Goal: Information Seeking & Learning: Learn about a topic

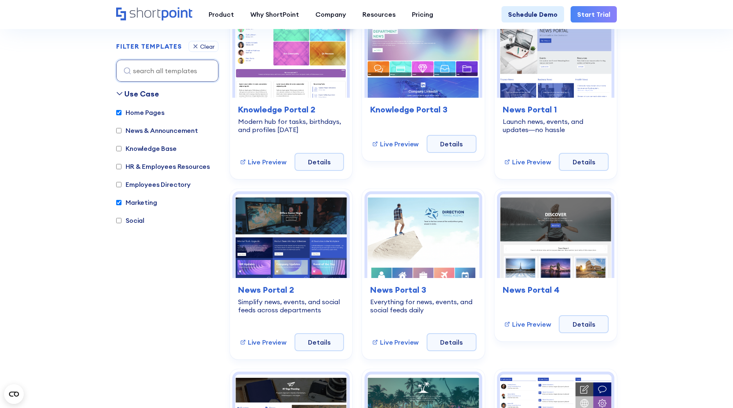
scroll to position [1488, 0]
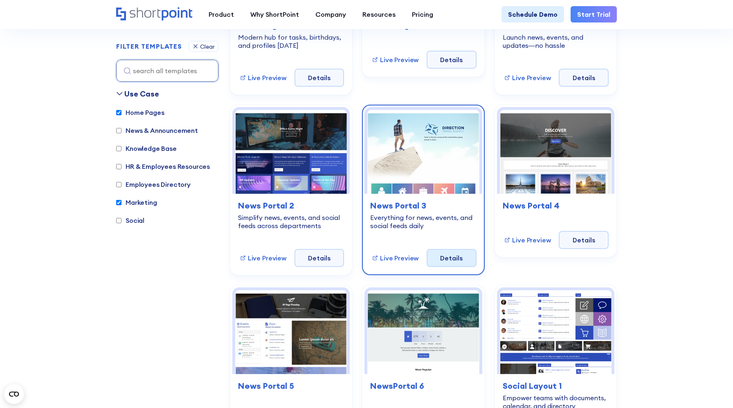
click at [444, 258] on link "Details" at bounding box center [451, 258] width 50 height 18
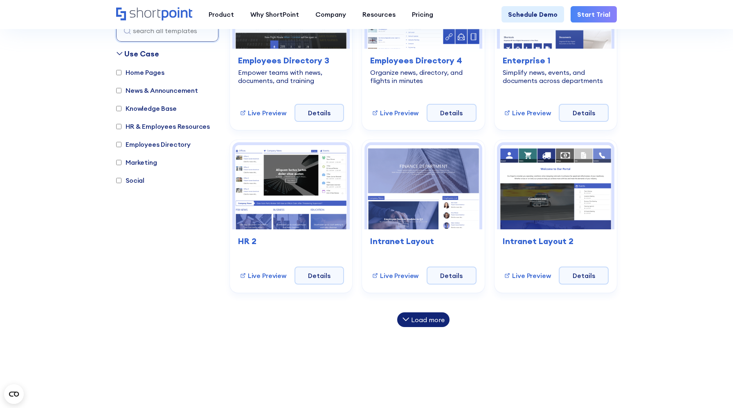
scroll to position [443, 0]
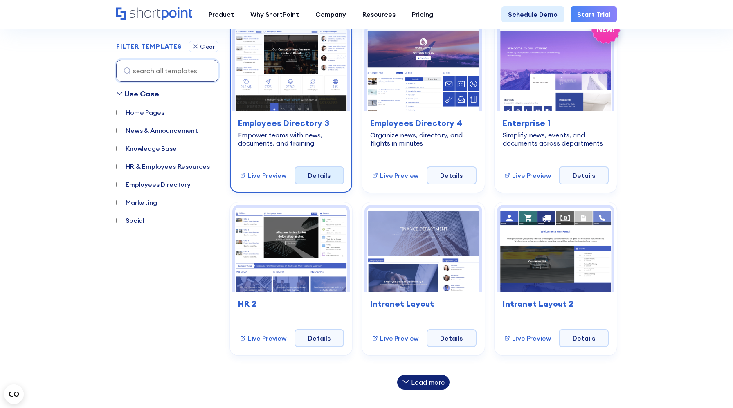
click at [319, 177] on link "Details" at bounding box center [319, 175] width 50 height 18
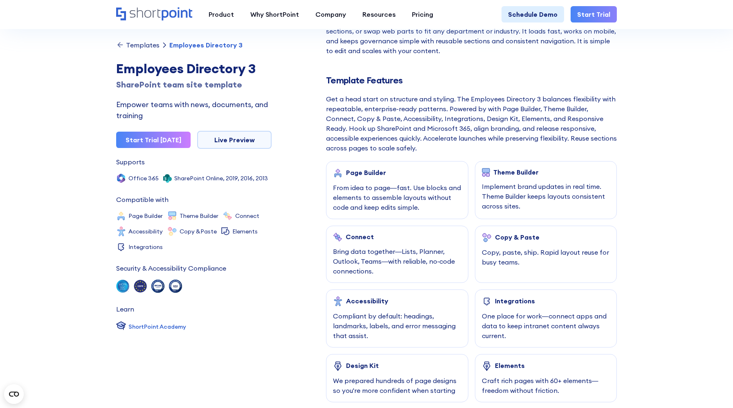
scroll to position [327, 0]
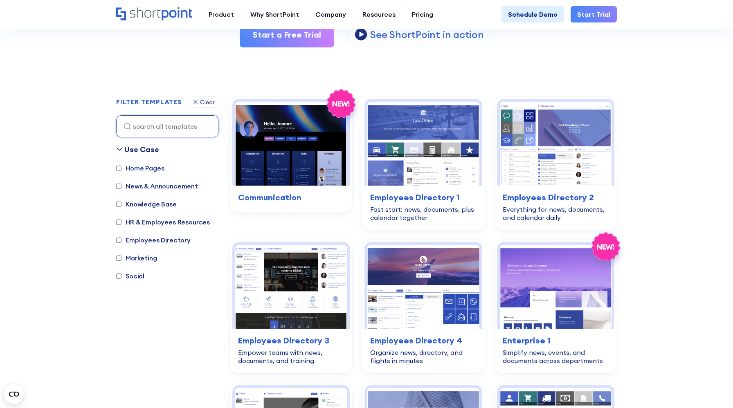
scroll to position [190, 0]
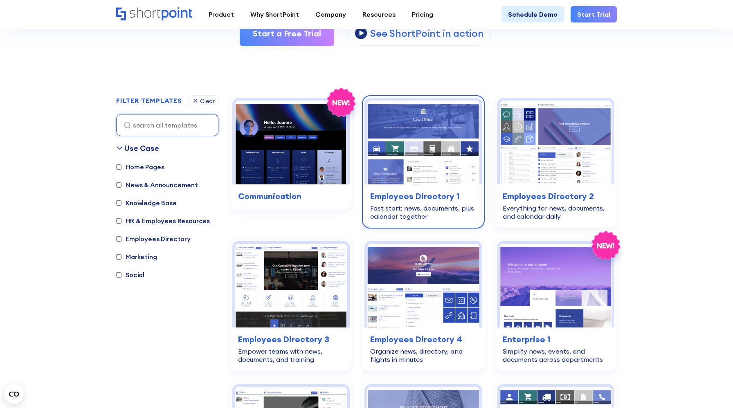
click at [462, 190] on h3 "Employees Directory 1" at bounding box center [423, 196] width 106 height 12
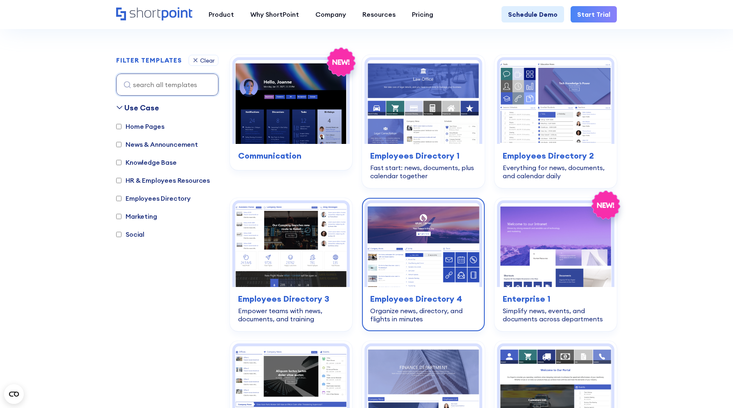
scroll to position [231, 0]
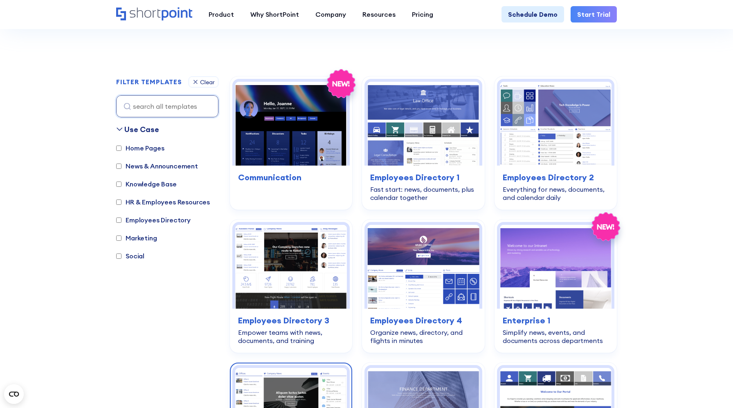
scroll to position [209, 0]
click at [181, 201] on label "HR & Employees Resources" at bounding box center [163, 202] width 94 height 10
click at [121, 201] on input "HR & Employees Resources" at bounding box center [118, 201] width 5 height 5
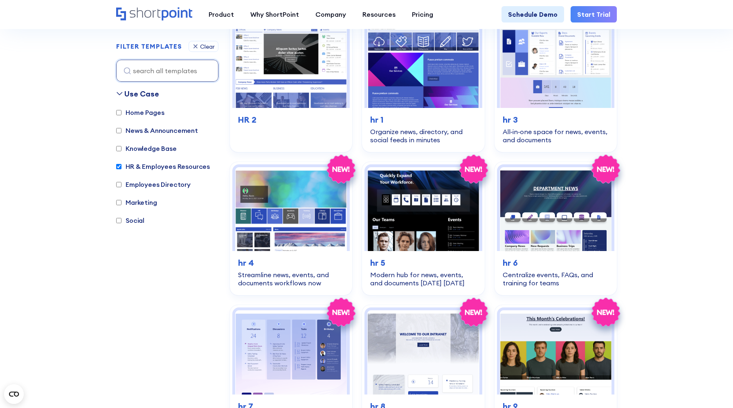
scroll to position [261, 0]
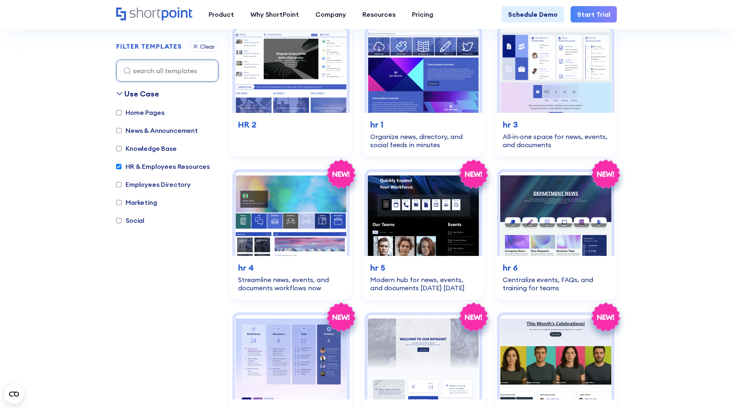
click at [162, 166] on label "HR & Employees Resources" at bounding box center [163, 167] width 94 height 10
click at [121, 166] on input "HR & Employees Resources" at bounding box center [118, 166] width 5 height 5
checkbox input "false"
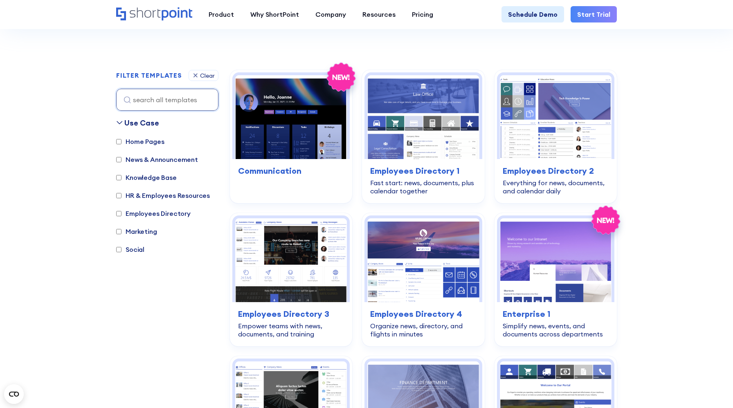
scroll to position [206, 0]
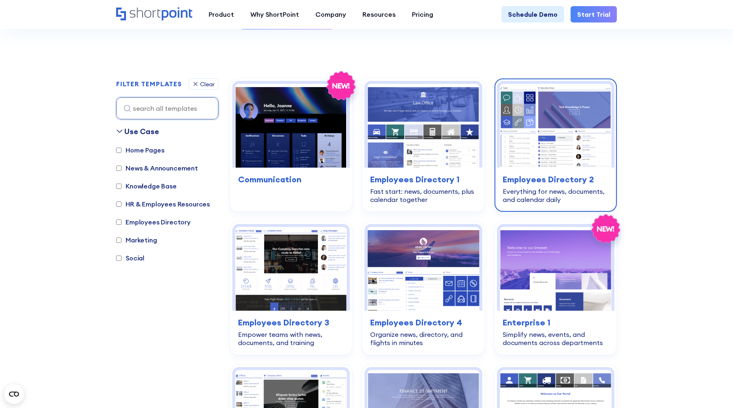
click at [568, 173] on h3 "Employees Directory 2" at bounding box center [556, 179] width 106 height 12
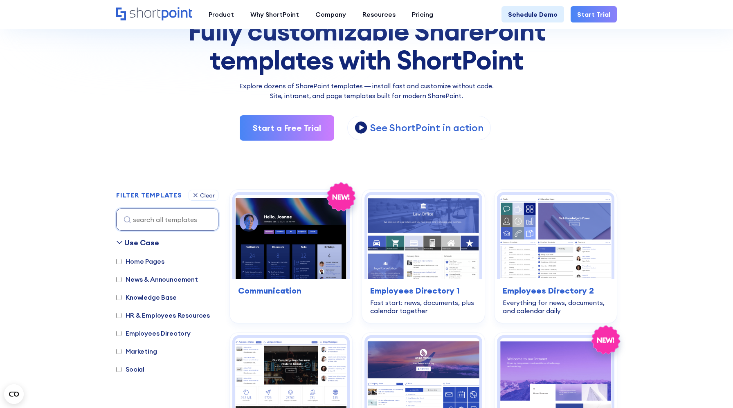
scroll to position [81, 0]
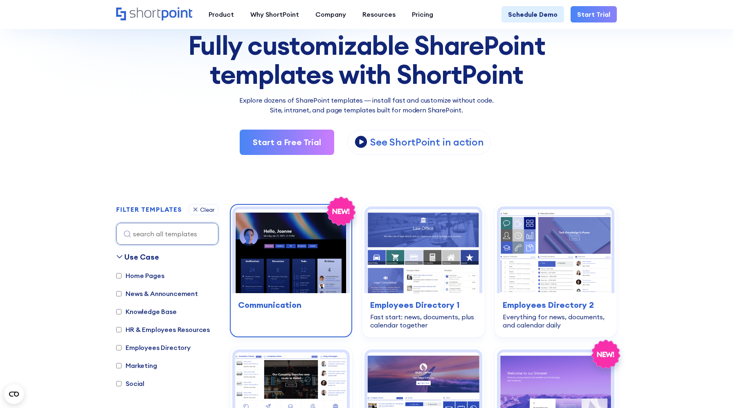
click at [339, 197] on icon at bounding box center [341, 211] width 28 height 29
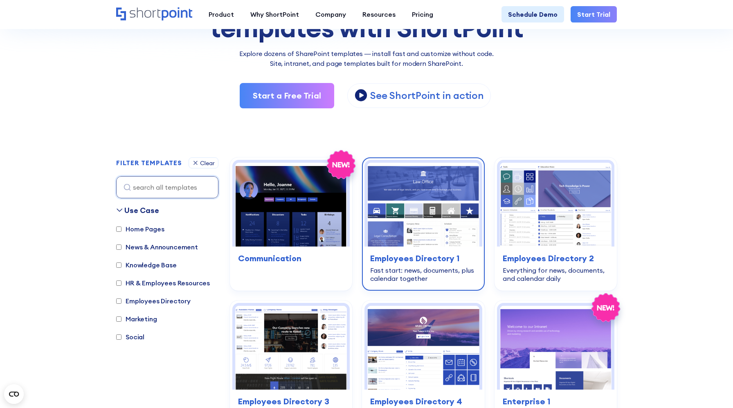
scroll to position [221, 0]
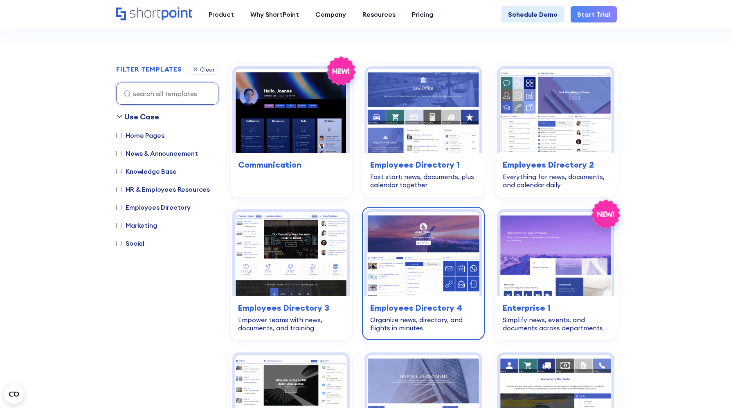
click at [426, 290] on img at bounding box center [423, 254] width 112 height 84
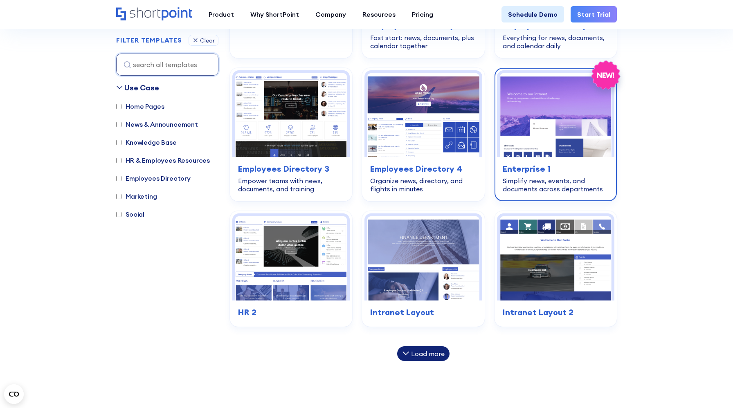
scroll to position [366, 0]
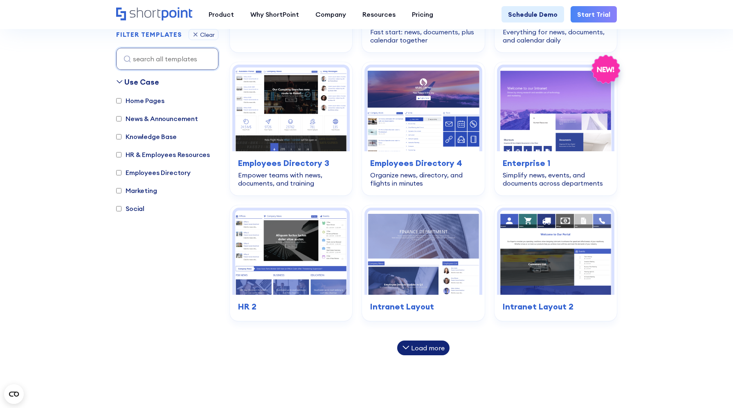
click at [435, 348] on div "Load more" at bounding box center [428, 348] width 34 height 7
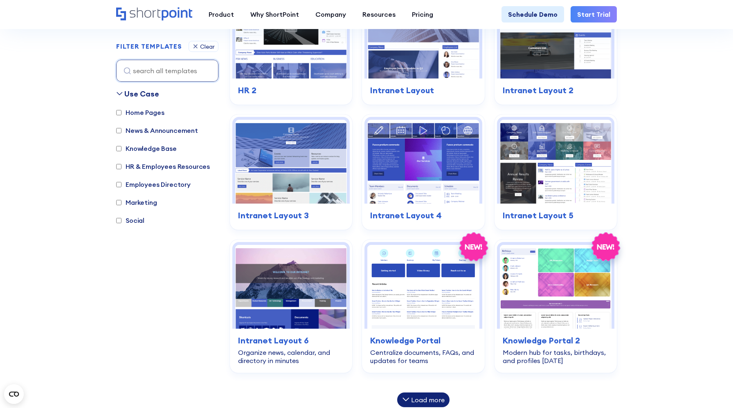
scroll to position [612, 0]
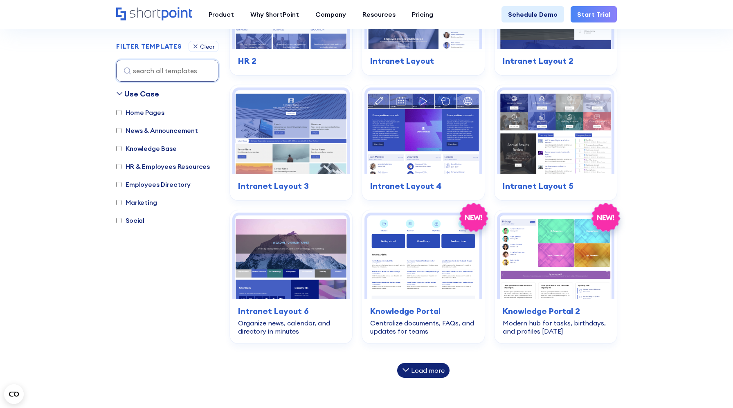
click at [425, 371] on div "Load more" at bounding box center [428, 370] width 34 height 7
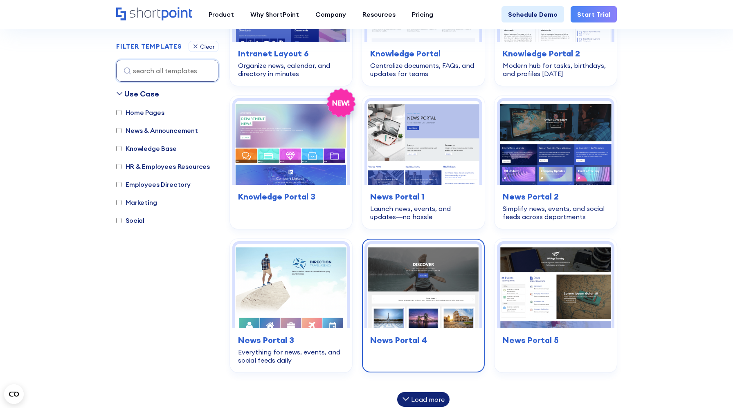
scroll to position [892, 0]
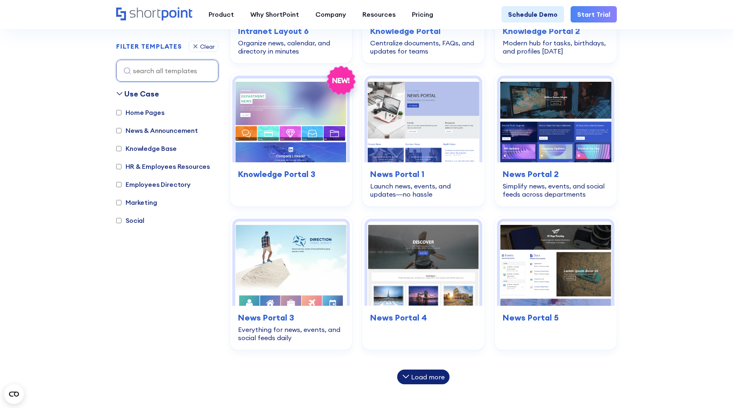
click at [430, 376] on div "Load more" at bounding box center [428, 377] width 34 height 7
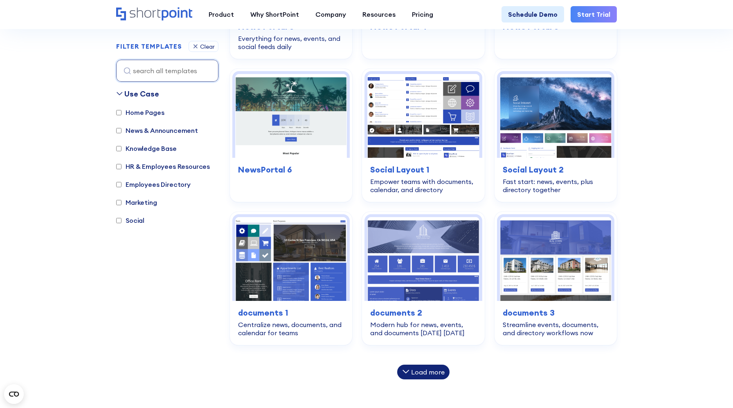
scroll to position [1198, 0]
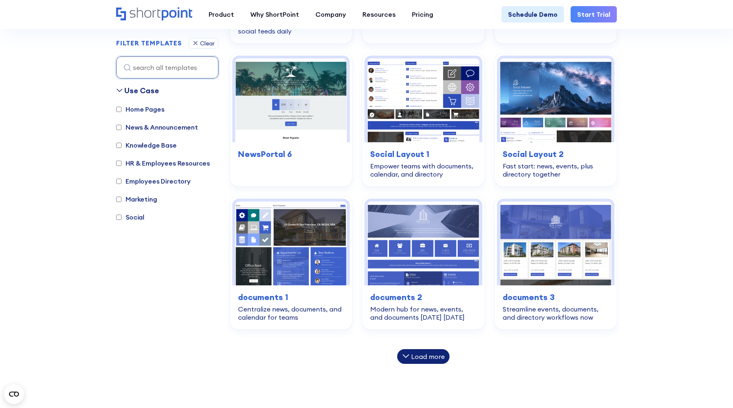
click at [426, 356] on div "Load more" at bounding box center [428, 356] width 34 height 7
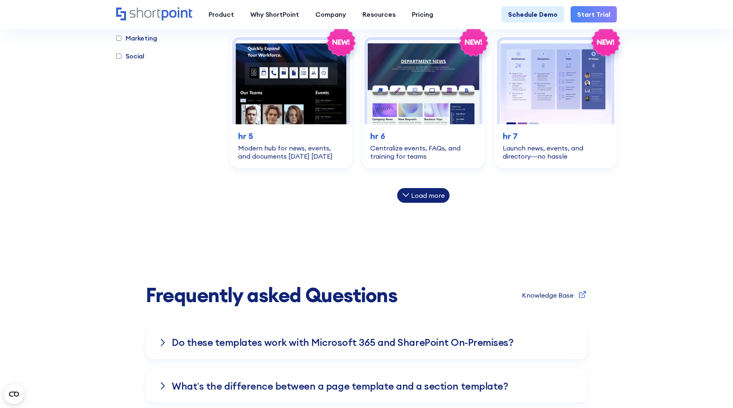
scroll to position [1651, 0]
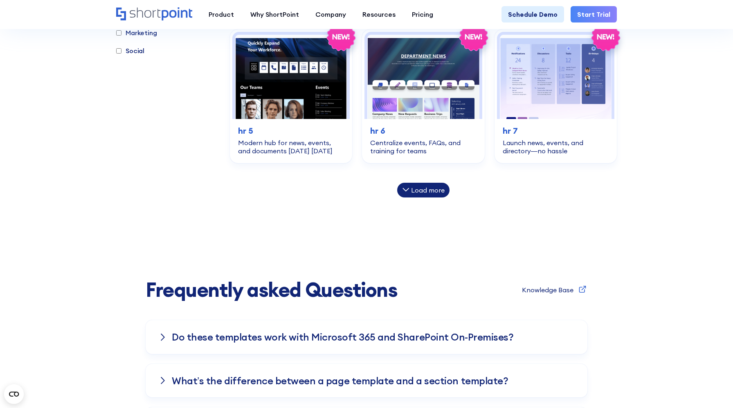
click at [422, 191] on div "Load more" at bounding box center [428, 190] width 34 height 7
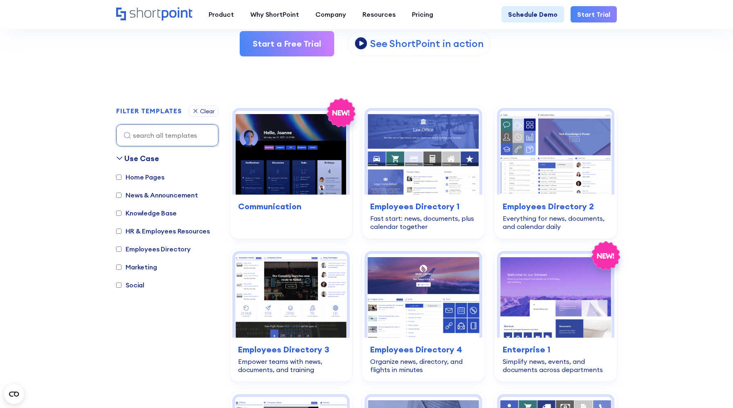
scroll to position [292, 0]
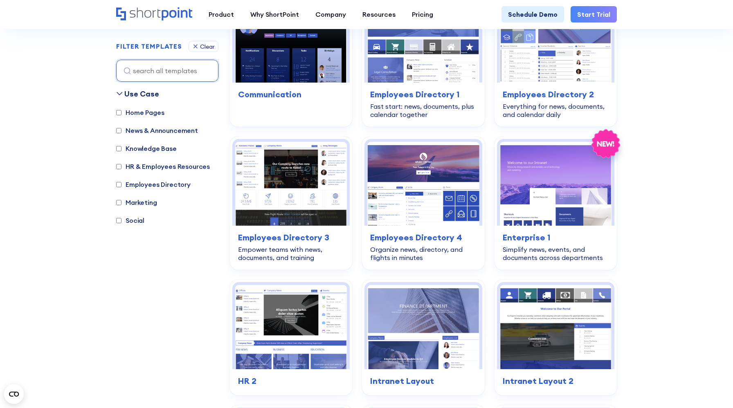
click at [144, 114] on label "Home Pages" at bounding box center [140, 113] width 48 height 10
click at [121, 114] on input "Home Pages" at bounding box center [118, 112] width 5 height 5
checkbox input "true"
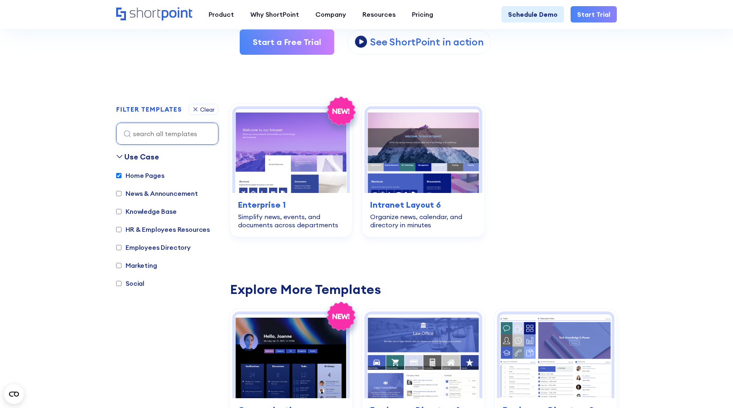
scroll to position [199, 0]
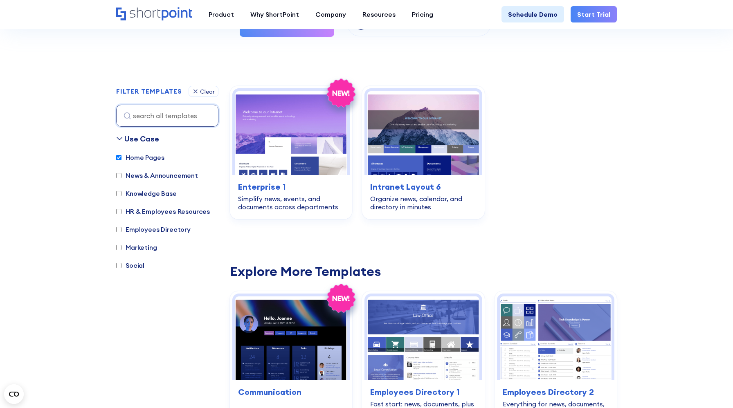
click at [171, 175] on label "News & Announcement" at bounding box center [157, 176] width 82 height 10
click at [121, 175] on input "News & Announcement" at bounding box center [118, 175] width 5 height 5
checkbox input "true"
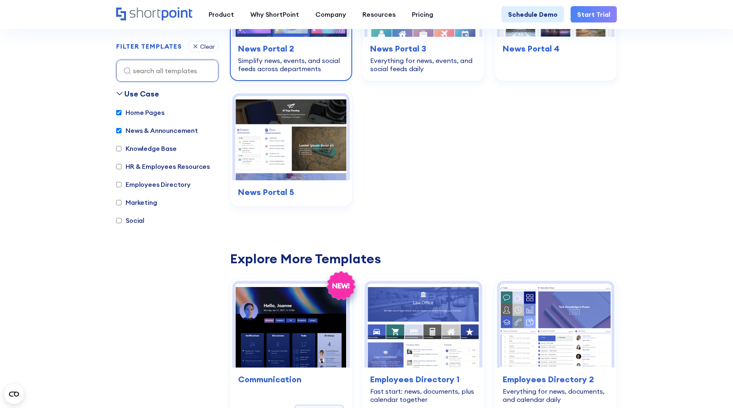
scroll to position [476, 0]
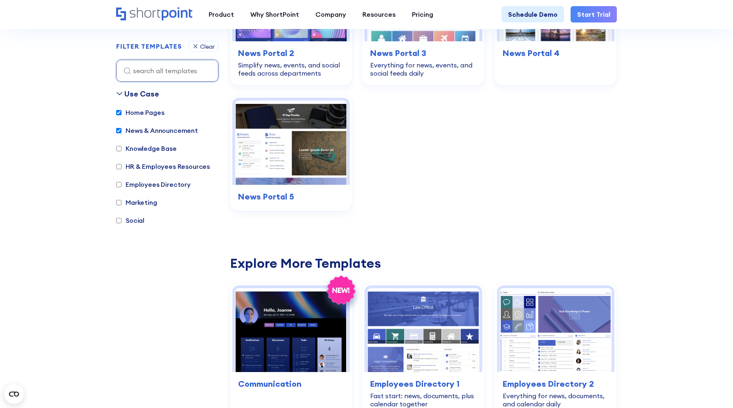
click at [128, 112] on label "Home Pages" at bounding box center [140, 113] width 48 height 10
click at [121, 112] on input "Home Pages" at bounding box center [118, 112] width 5 height 5
checkbox input "false"
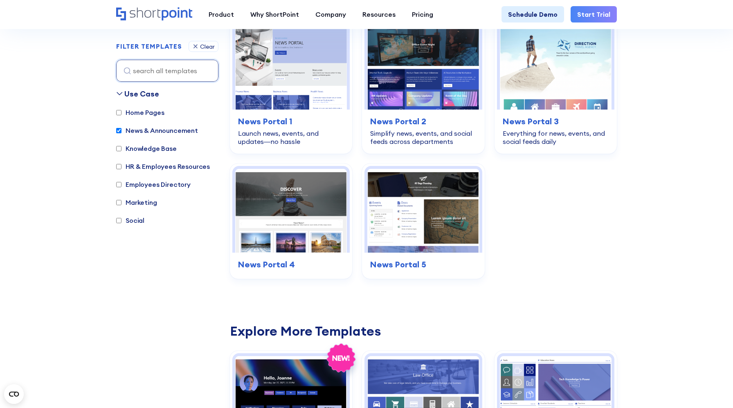
scroll to position [244, 0]
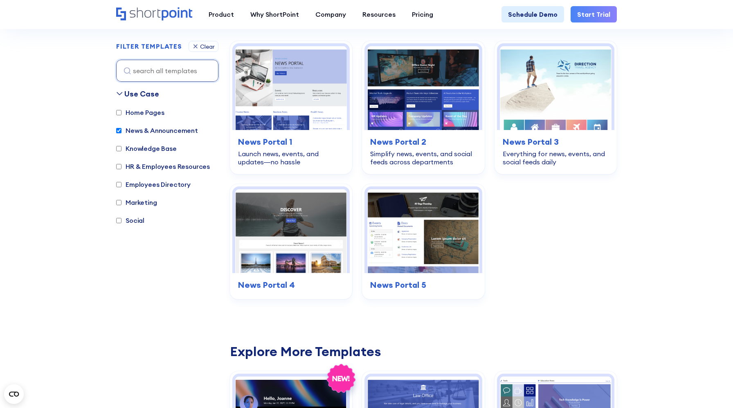
click at [140, 132] on label "News & Announcement" at bounding box center [157, 131] width 82 height 10
click at [121, 132] on input "News & Announcement" at bounding box center [118, 130] width 5 height 5
checkbox input "false"
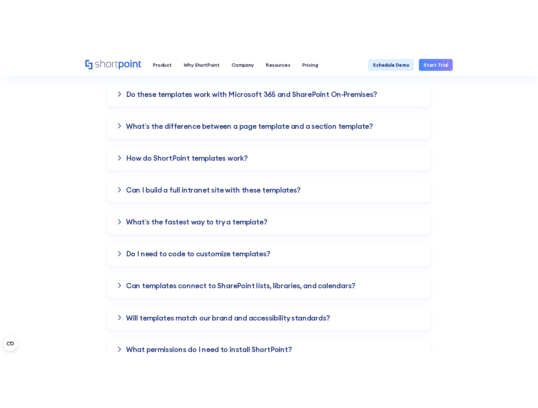
scroll to position [2224, 0]
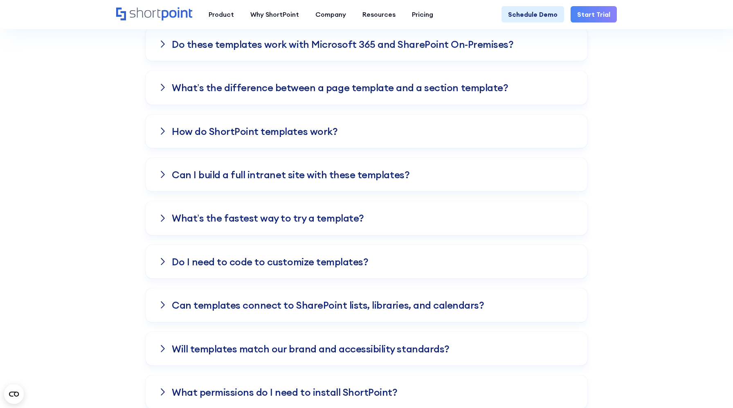
click at [274, 131] on h3 "How do ShortPoint templates work?" at bounding box center [255, 131] width 166 height 11
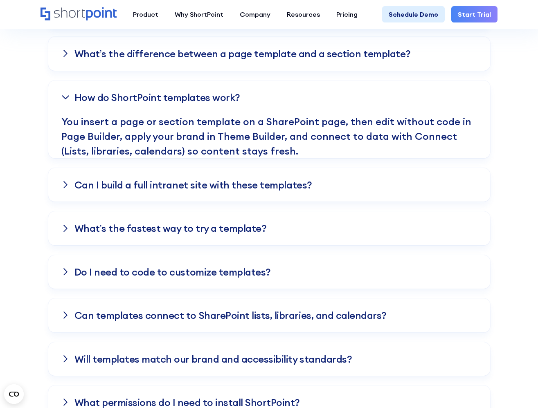
scroll to position [2563, 0]
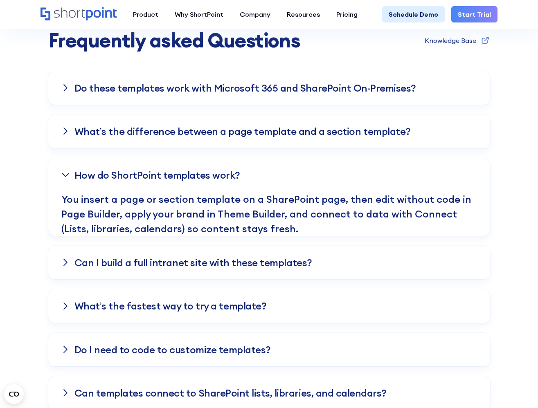
click at [361, 175] on div "How do ShortPoint templates work?" at bounding box center [268, 175] width 415 height 34
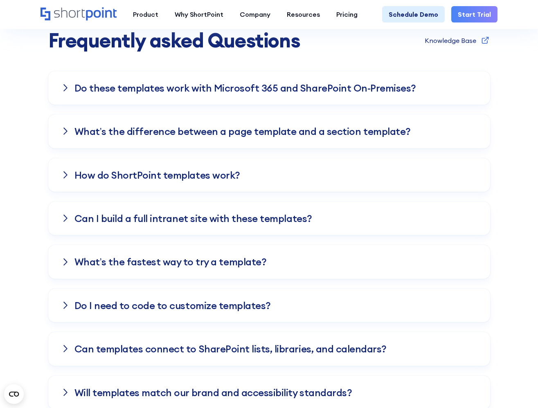
click at [262, 173] on div "How do ShortPoint templates work?" at bounding box center [268, 175] width 415 height 34
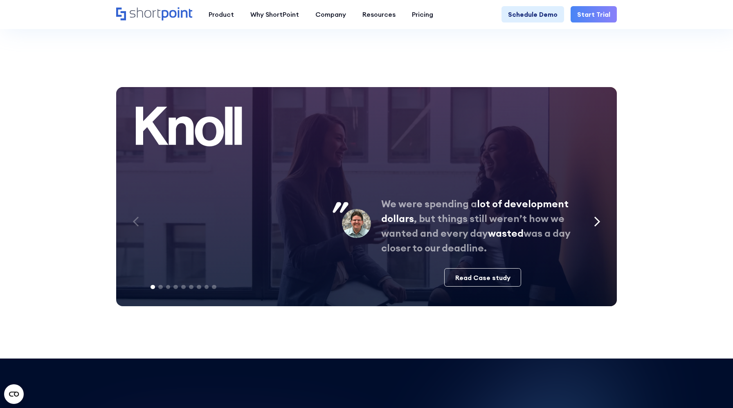
scroll to position [3129, 0]
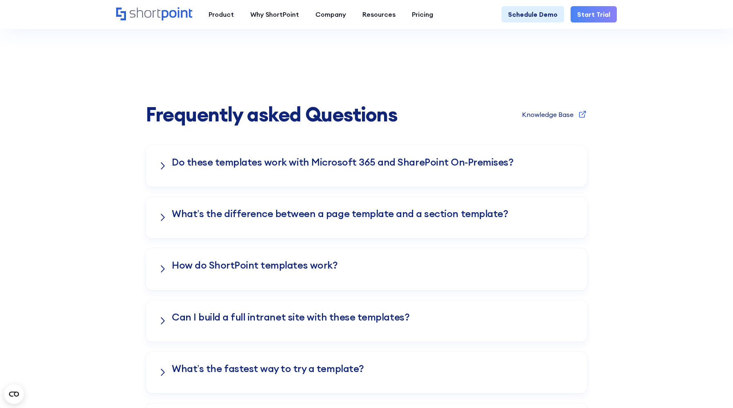
scroll to position [698, 0]
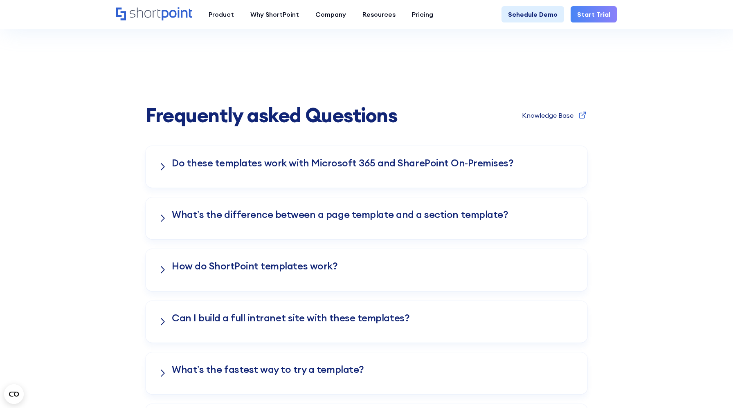
click at [319, 162] on h3 "Do these templates work with Microsoft 365 and SharePoint On-Premises?" at bounding box center [342, 162] width 341 height 11
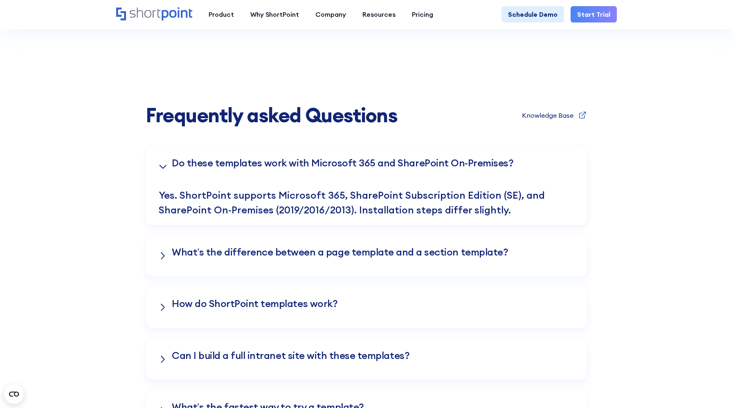
click at [316, 166] on h3 "Do these templates work with Microsoft 365 and SharePoint On-Premises?" at bounding box center [342, 162] width 341 height 11
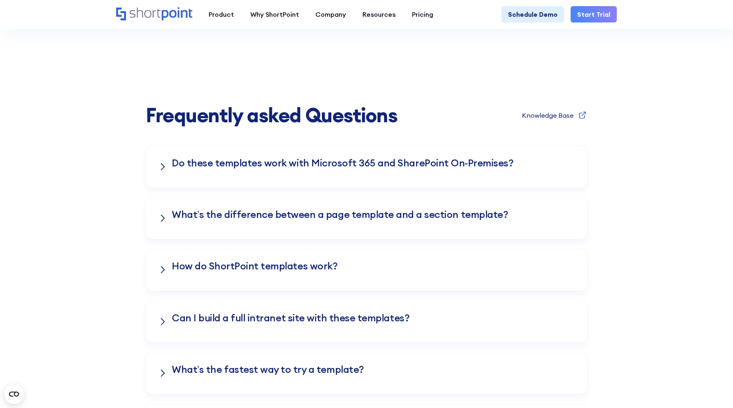
click at [311, 163] on h3 "Do these templates work with Microsoft 365 and SharePoint On-Premises?" at bounding box center [342, 162] width 341 height 11
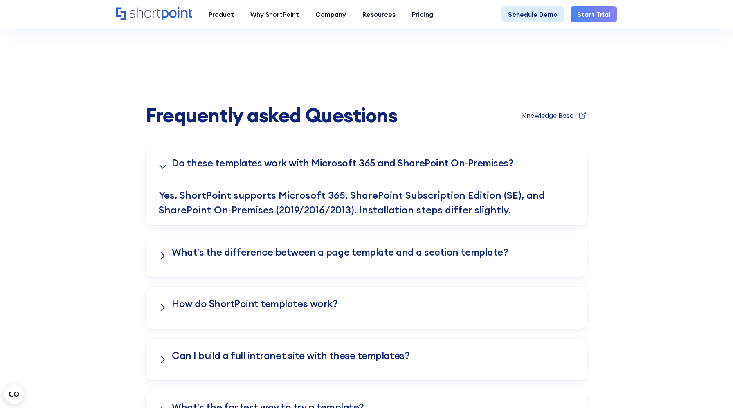
click at [311, 163] on h3 "Do these templates work with Microsoft 365 and SharePoint On-Premises?" at bounding box center [342, 162] width 341 height 11
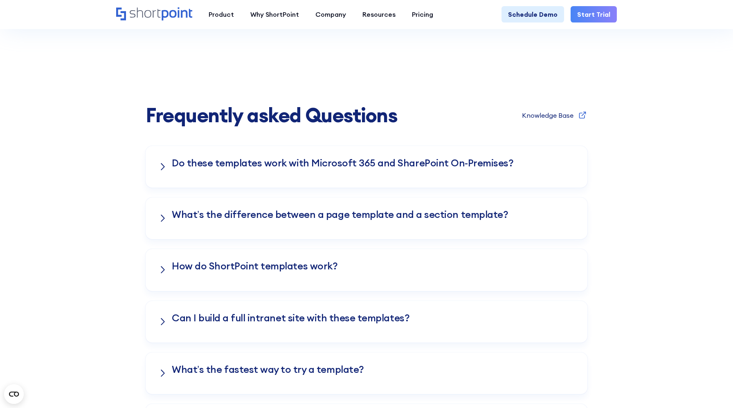
click at [311, 163] on h3 "Do these templates work with Microsoft 365 and SharePoint On-Premises?" at bounding box center [342, 162] width 341 height 11
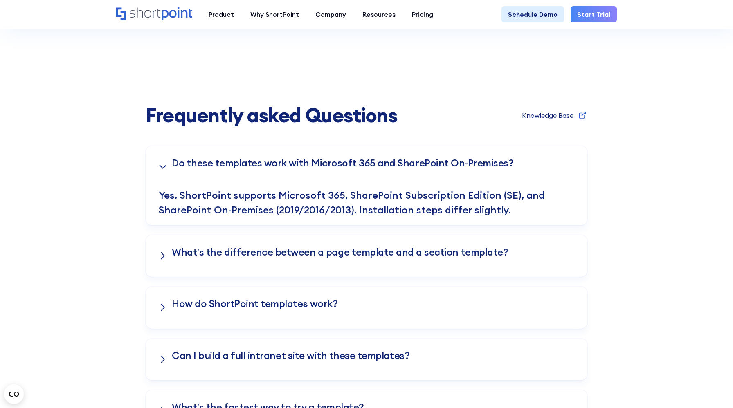
click at [311, 163] on h3 "Do these templates work with Microsoft 365 and SharePoint On-Premises?" at bounding box center [342, 162] width 341 height 11
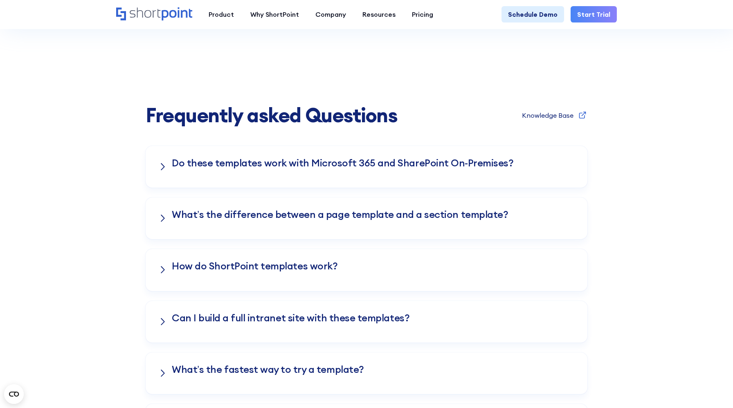
click at [311, 163] on h3 "Do these templates work with Microsoft 365 and SharePoint On-Premises?" at bounding box center [342, 162] width 341 height 11
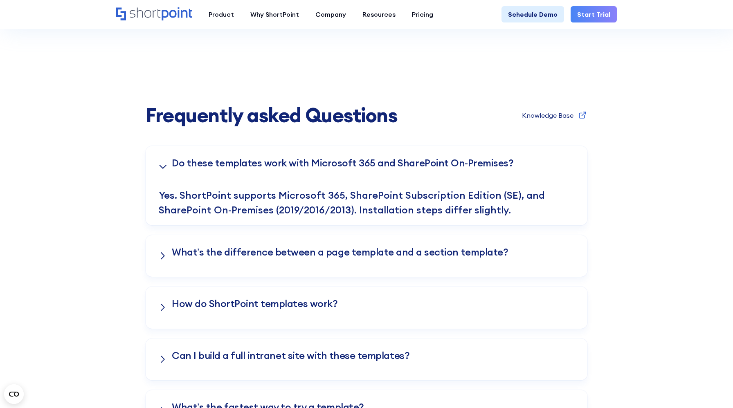
click at [311, 163] on h3 "Do these templates work with Microsoft 365 and SharePoint On-Premises?" at bounding box center [342, 162] width 341 height 11
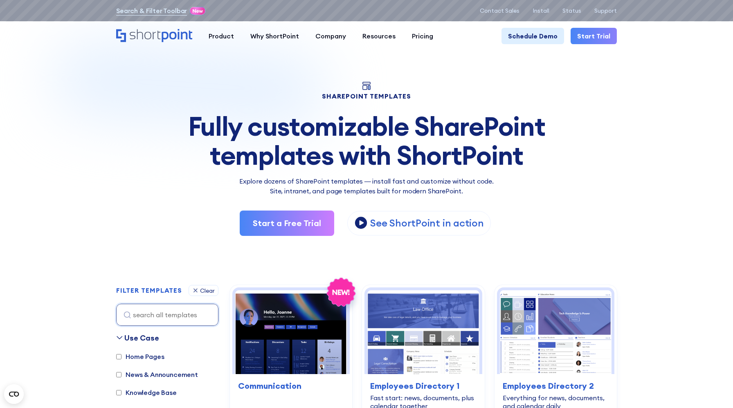
click at [218, 131] on div "Fully customizable SharePoint templates with ShortPoint" at bounding box center [366, 141] width 500 height 58
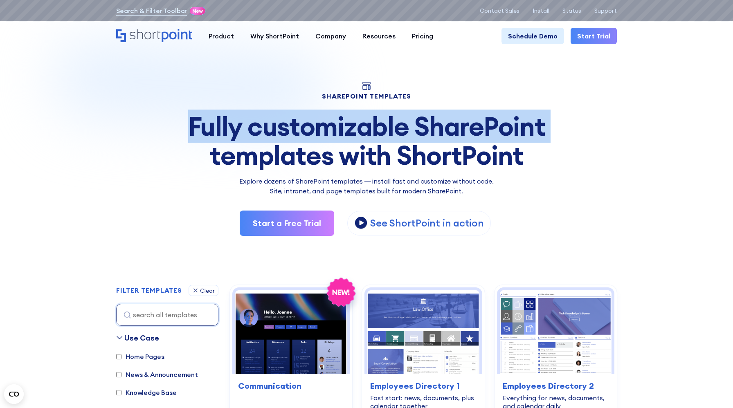
click at [218, 131] on div "Fully customizable SharePoint templates with ShortPoint" at bounding box center [366, 141] width 500 height 58
click at [203, 130] on div "Fully customizable SharePoint templates with ShortPoint" at bounding box center [366, 141] width 500 height 58
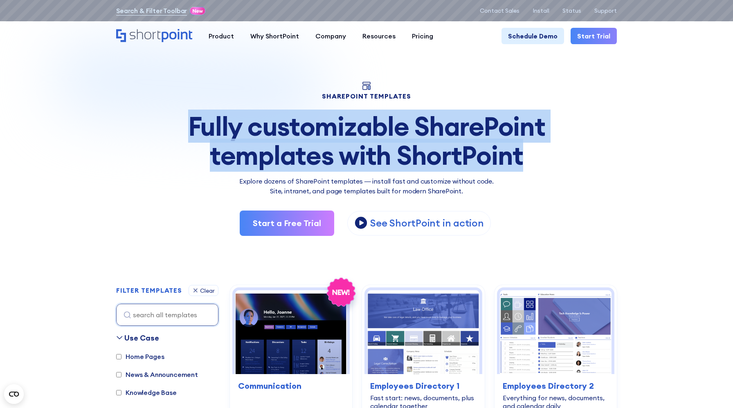
drag, startPoint x: 190, startPoint y: 124, endPoint x: 528, endPoint y: 153, distance: 339.4
click at [528, 153] on div "Fully customizable SharePoint templates with ShortPoint" at bounding box center [366, 141] width 500 height 58
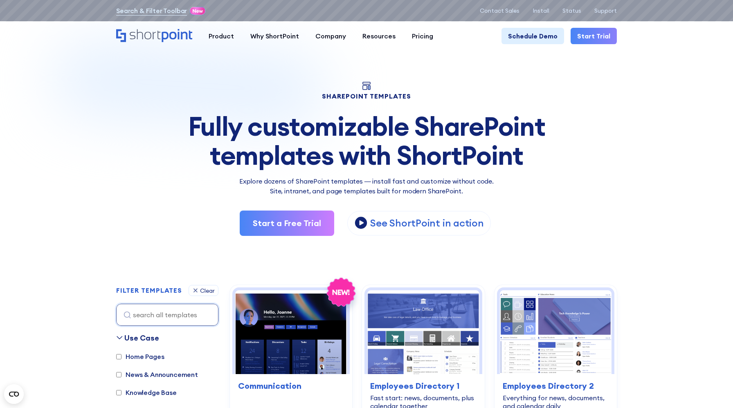
click at [424, 187] on p "Explore dozens of SharePoint templates — install fast and customize without cod…" at bounding box center [366, 186] width 500 height 20
click at [414, 182] on p "Explore dozens of SharePoint templates — install fast and customize without cod…" at bounding box center [366, 186] width 500 height 20
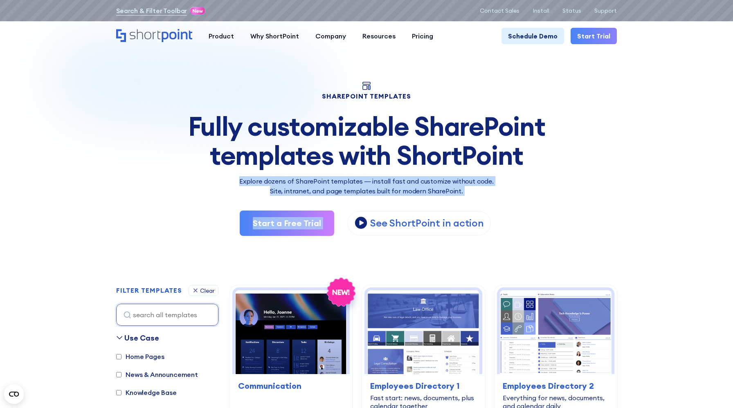
drag, startPoint x: 242, startPoint y: 180, endPoint x: 501, endPoint y: 206, distance: 260.5
click at [501, 206] on div "SHAREPOINT TEMPLATES Fully customizable SharePoint templates with ShortPoint Ex…" at bounding box center [366, 159] width 500 height 154
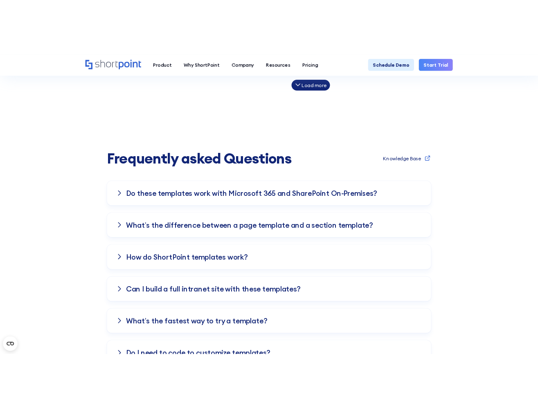
scroll to position [657, 0]
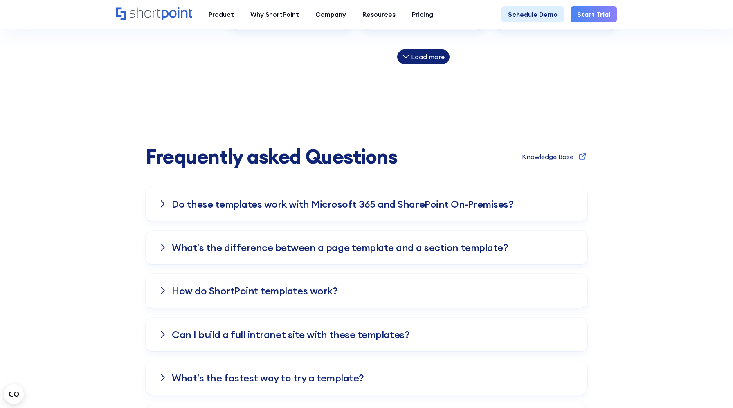
click at [428, 205] on h3 "Do these templates work with Microsoft 365 and SharePoint On-Premises?" at bounding box center [342, 204] width 341 height 11
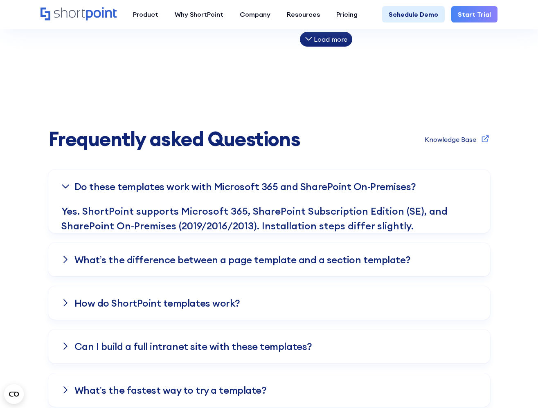
scroll to position [803, 0]
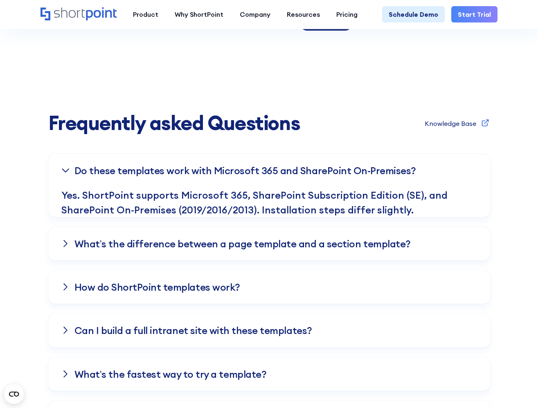
click at [399, 166] on h3 "Do these templates work with Microsoft 365 and SharePoint On-Premises?" at bounding box center [244, 170] width 341 height 11
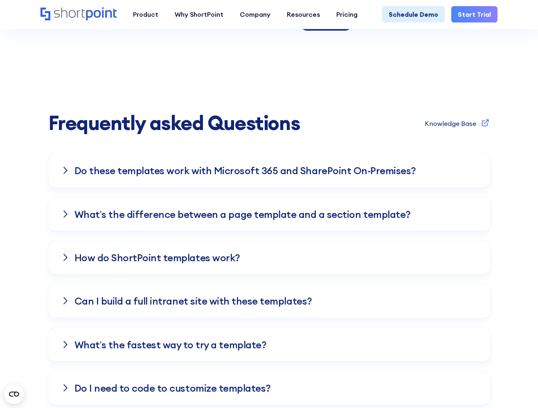
click at [379, 210] on h3 "What’s the difference between a page template and a section template?" at bounding box center [242, 214] width 336 height 11
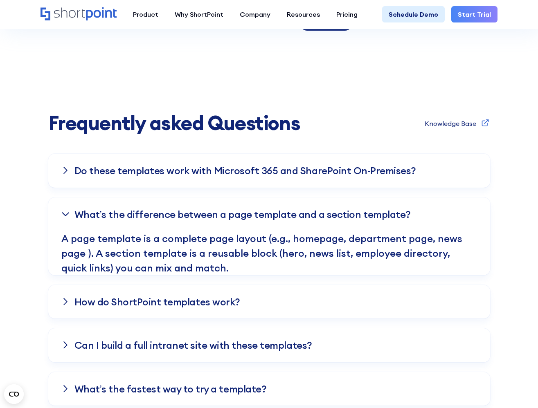
click at [318, 166] on h3 "Do these templates work with Microsoft 365 and SharePoint On-Premises?" at bounding box center [244, 170] width 341 height 11
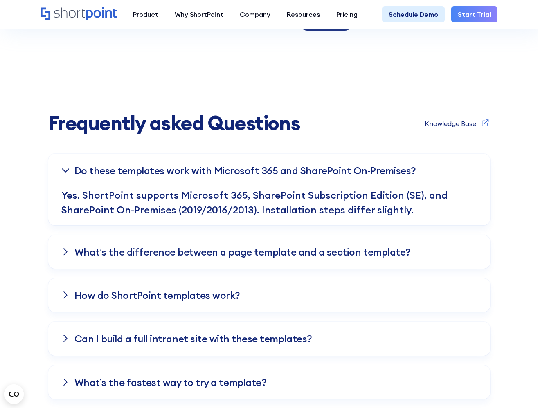
click at [318, 166] on h3 "Do these templates work with Microsoft 365 and SharePoint On-Premises?" at bounding box center [244, 170] width 341 height 11
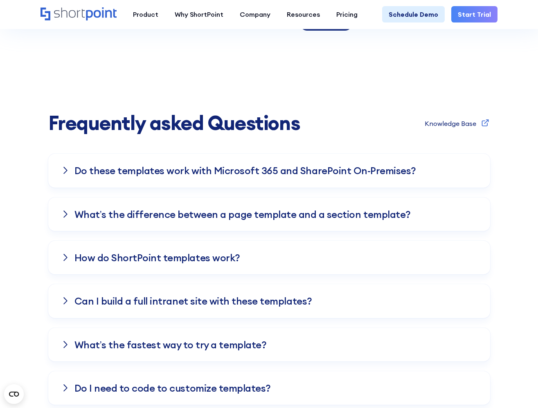
click at [318, 166] on h3 "Do these templates work with Microsoft 365 and SharePoint On-Premises?" at bounding box center [244, 170] width 341 height 11
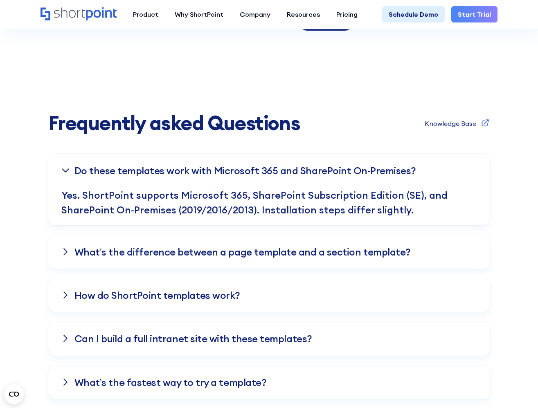
click at [318, 166] on h3 "Do these templates work with Microsoft 365 and SharePoint On-Premises?" at bounding box center [244, 170] width 341 height 11
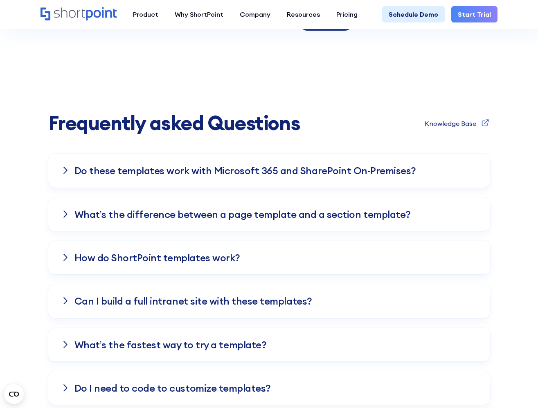
click at [288, 167] on h3 "Do these templates work with Microsoft 365 and SharePoint On-Premises?" at bounding box center [244, 170] width 341 height 11
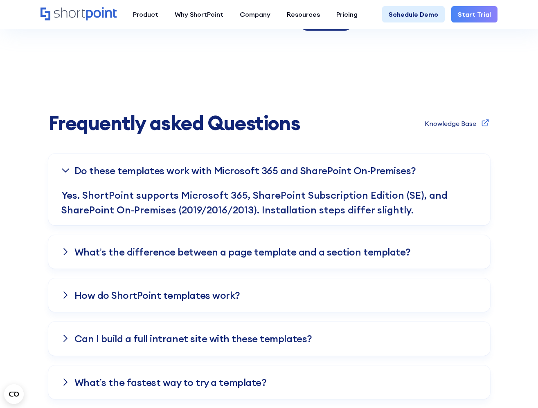
click at [288, 167] on h3 "Do these templates work with Microsoft 365 and SharePoint On-Premises?" at bounding box center [244, 170] width 341 height 11
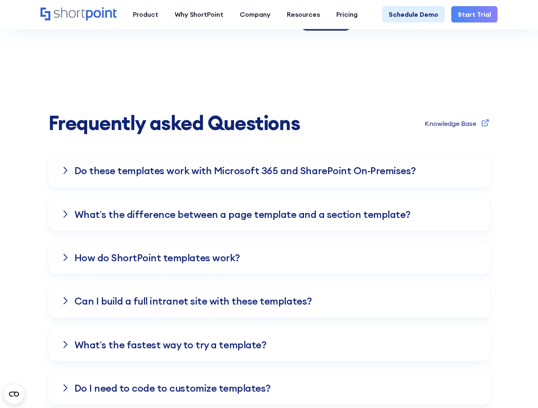
click at [288, 167] on h3 "Do these templates work with Microsoft 365 and SharePoint On-Premises?" at bounding box center [244, 170] width 341 height 11
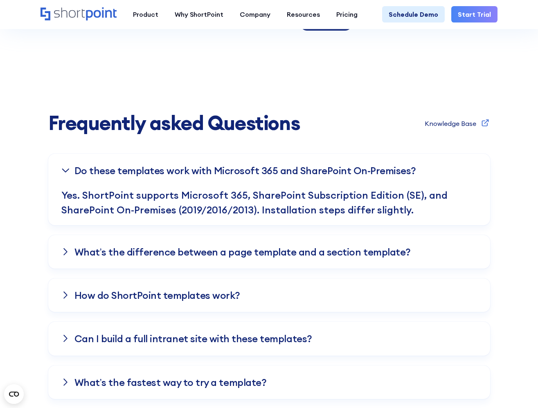
click at [288, 167] on h3 "Do these templates work with Microsoft 365 and SharePoint On-Premises?" at bounding box center [244, 170] width 341 height 11
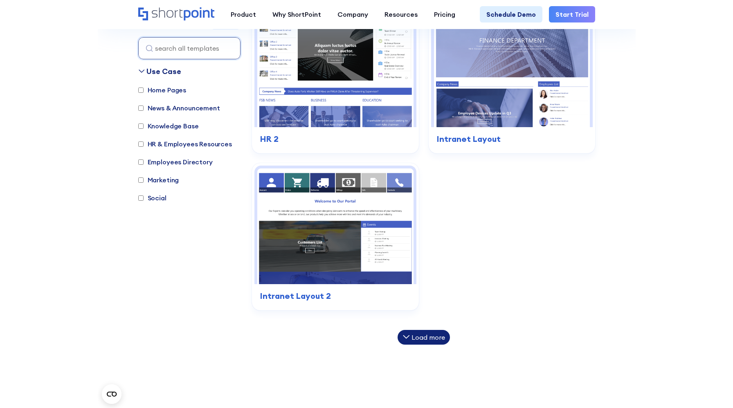
scroll to position [929, 0]
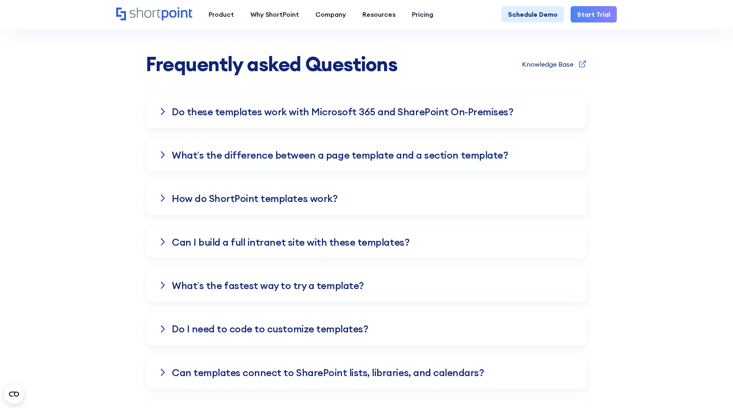
scroll to position [747, 0]
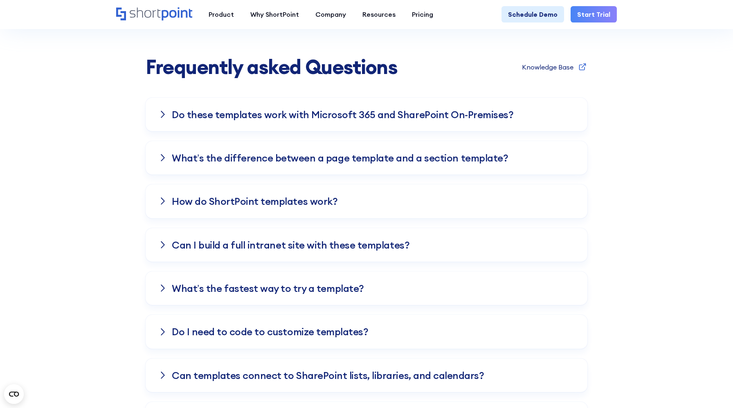
click at [489, 157] on h3 "What’s the difference between a page template and a section template?" at bounding box center [340, 158] width 336 height 11
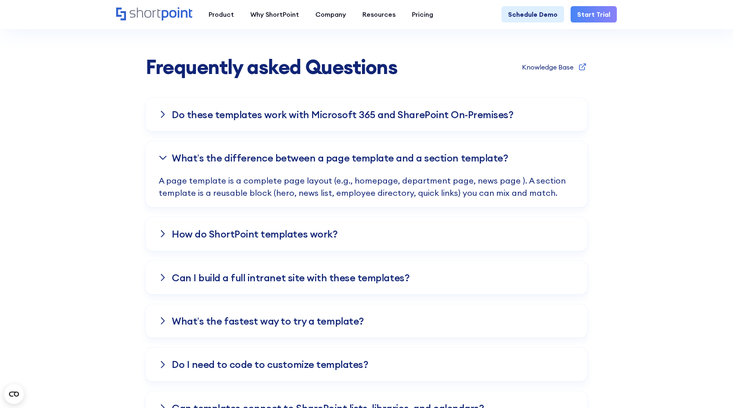
click at [462, 159] on h3 "What’s the difference between a page template and a section template?" at bounding box center [340, 158] width 336 height 11
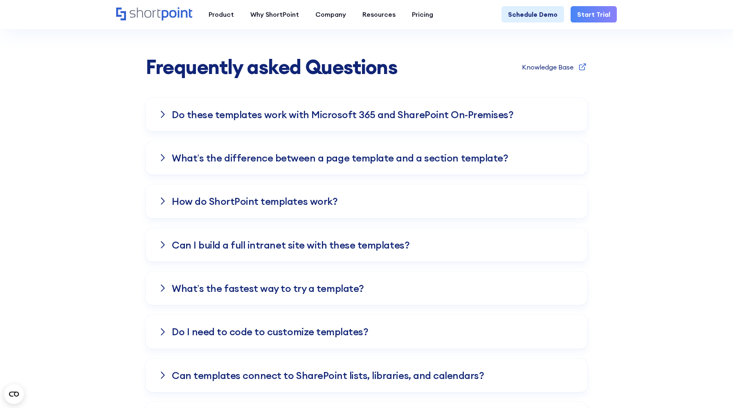
click at [422, 111] on h3 "Do these templates work with Microsoft 365 and SharePoint On-Premises?" at bounding box center [342, 114] width 341 height 11
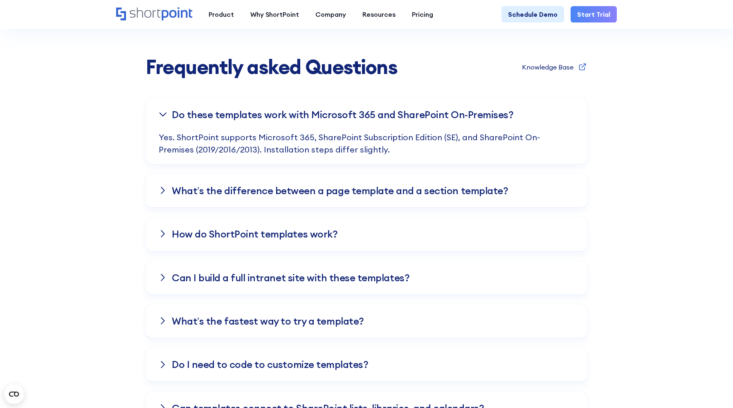
click at [420, 120] on h3 "Do these templates work with Microsoft 365 and SharePoint On-Premises?" at bounding box center [342, 114] width 341 height 11
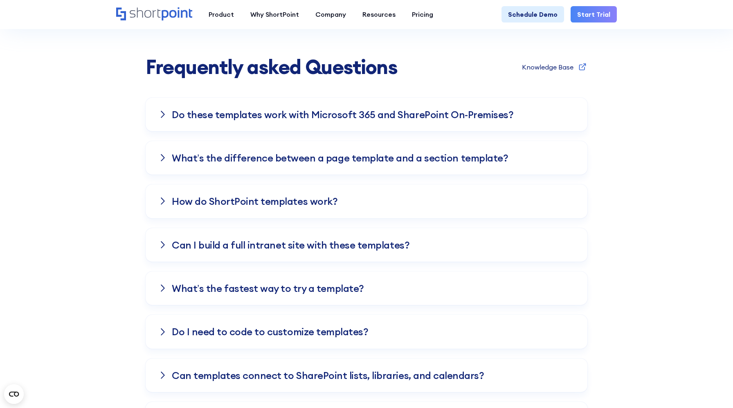
click at [319, 200] on h3 "How do ShortPoint templates work?" at bounding box center [255, 201] width 166 height 11
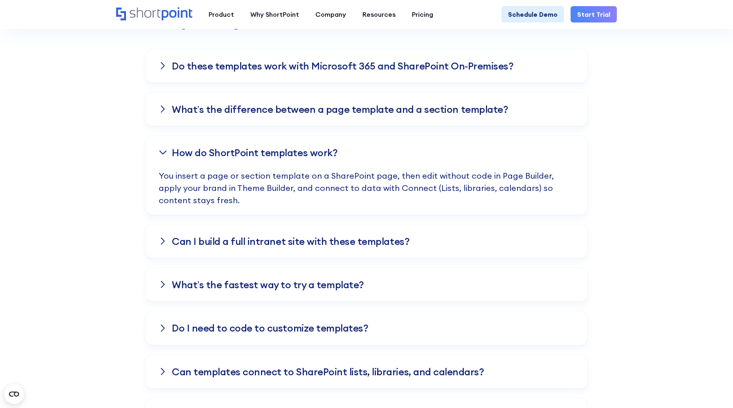
scroll to position [805, 0]
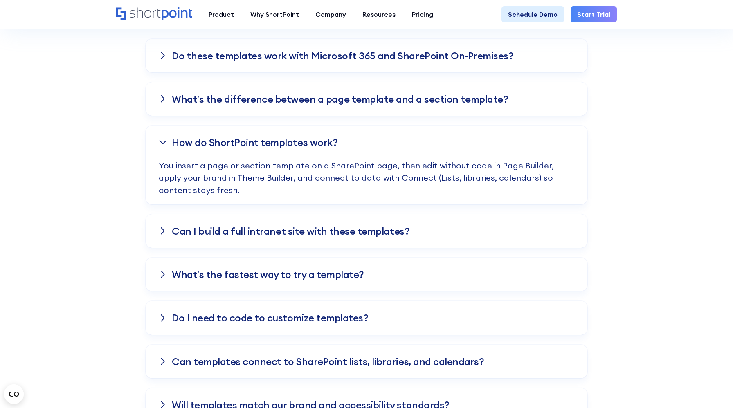
click at [326, 138] on h3 "How do ShortPoint templates work?" at bounding box center [255, 142] width 166 height 11
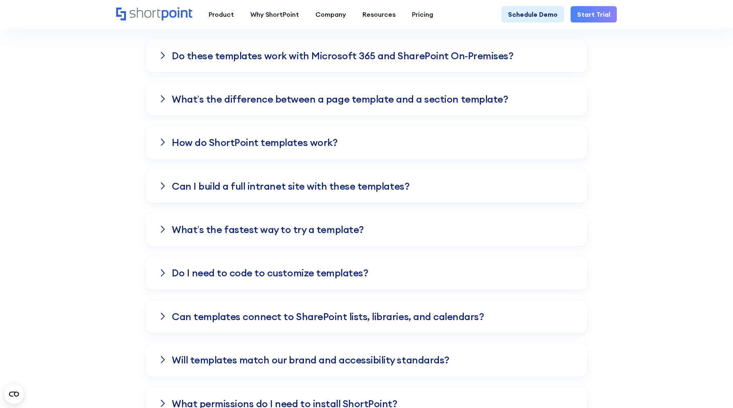
click at [321, 183] on h3 "Can I build a full intranet site with these templates?" at bounding box center [291, 186] width 238 height 11
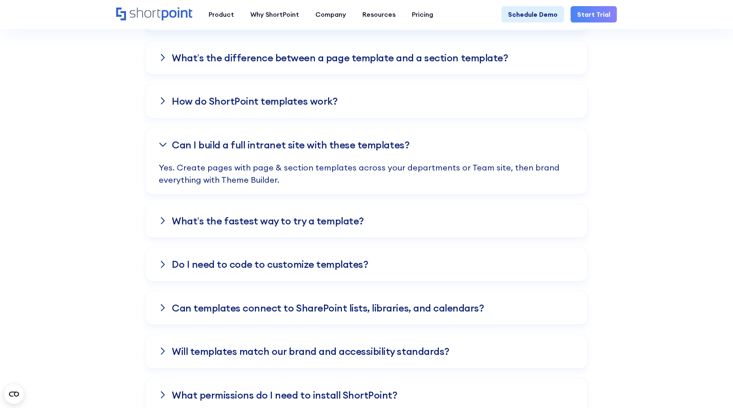
scroll to position [876, 0]
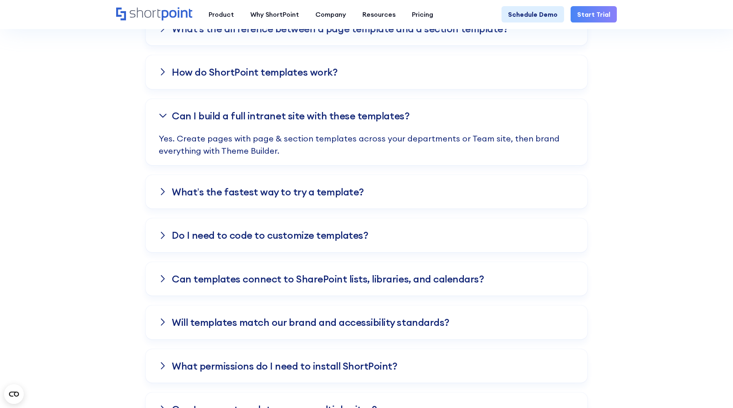
click at [310, 200] on div "What’s the fastest way to try a template?" at bounding box center [366, 192] width 415 height 34
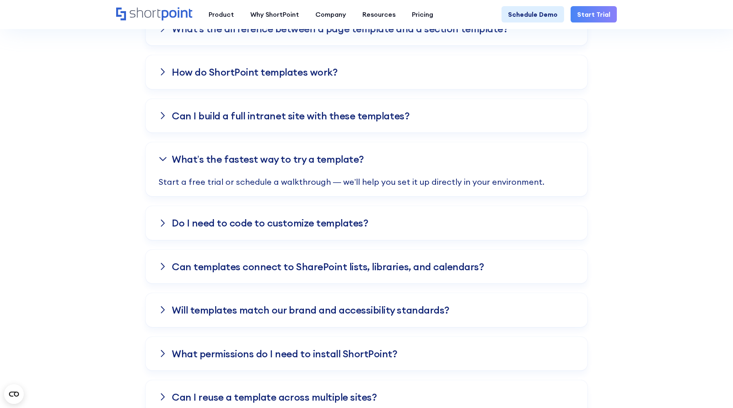
click at [310, 228] on h3 "Do I need to code to customize templates?" at bounding box center [270, 223] width 196 height 11
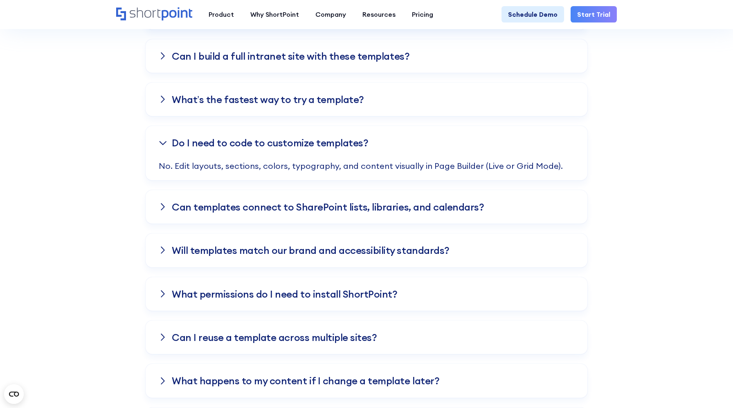
scroll to position [942, 0]
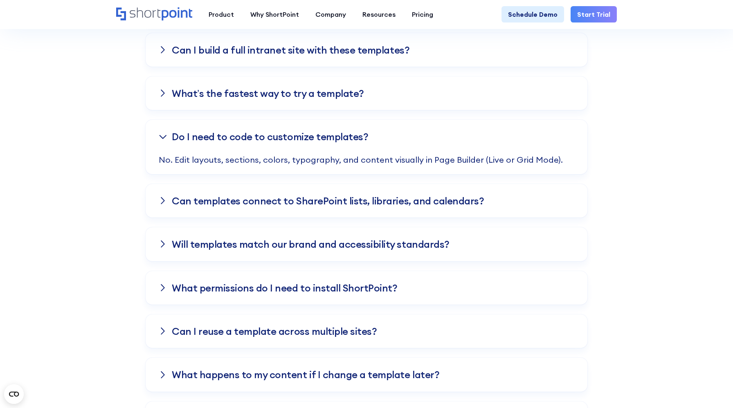
click at [303, 203] on h3 "Can templates connect to SharePoint lists, libraries, and calendars?" at bounding box center [328, 200] width 312 height 11
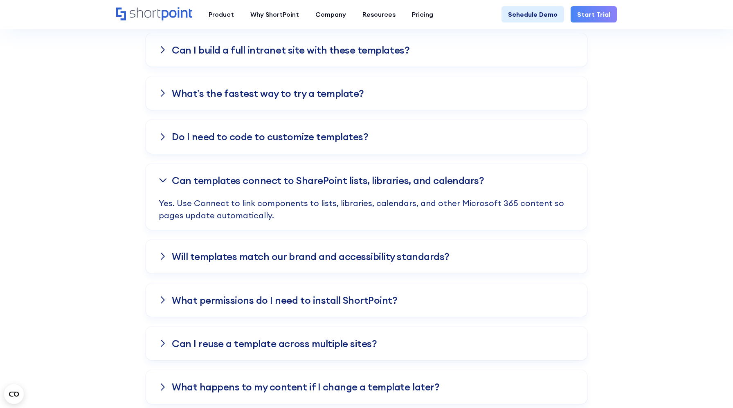
click at [293, 249] on div "Will templates match our brand and accessibility standards?" at bounding box center [366, 257] width 415 height 34
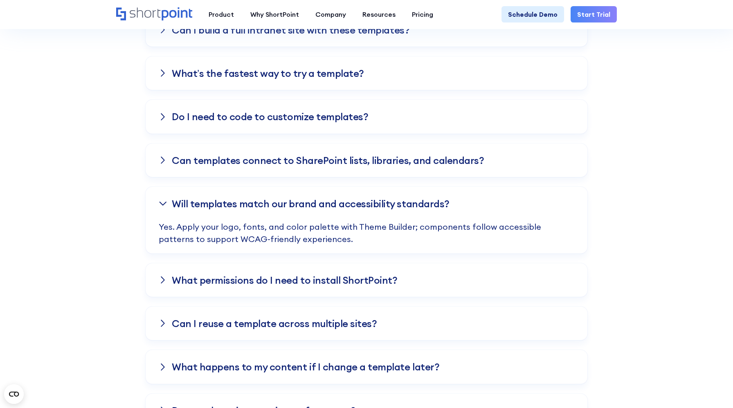
scroll to position [1005, 0]
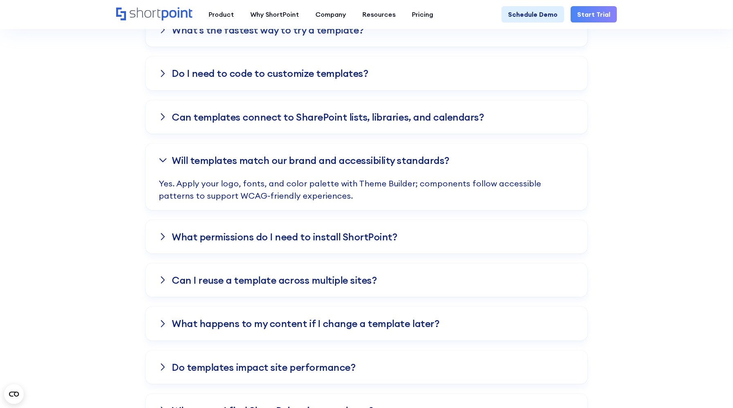
click at [287, 233] on h3 "What permissions do I need to install ShortPoint?" at bounding box center [284, 236] width 225 height 11
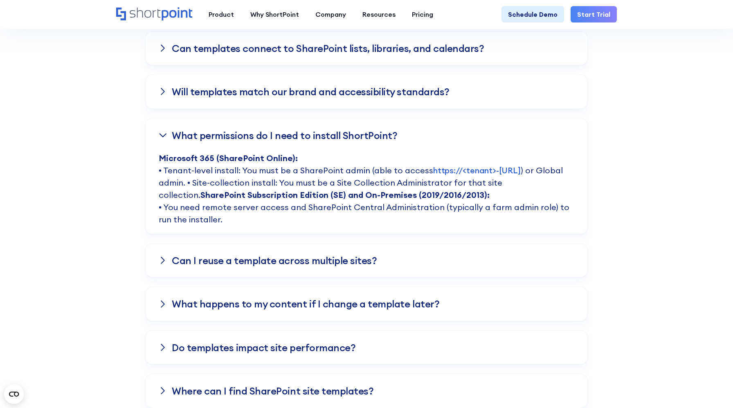
scroll to position [1102, 0]
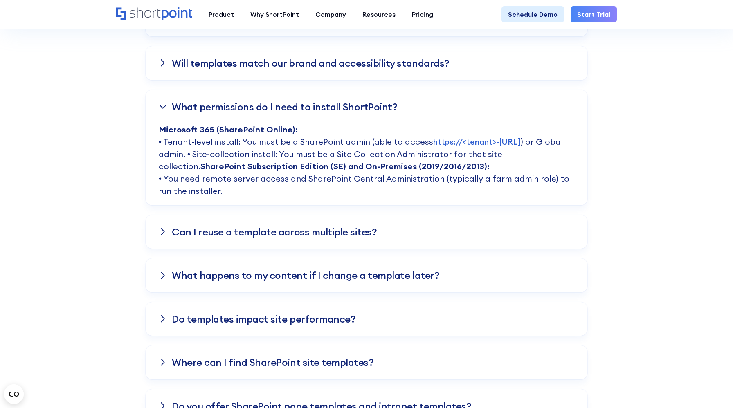
click at [397, 223] on div "Can I reuse a template across multiple sites?" at bounding box center [366, 232] width 415 height 34
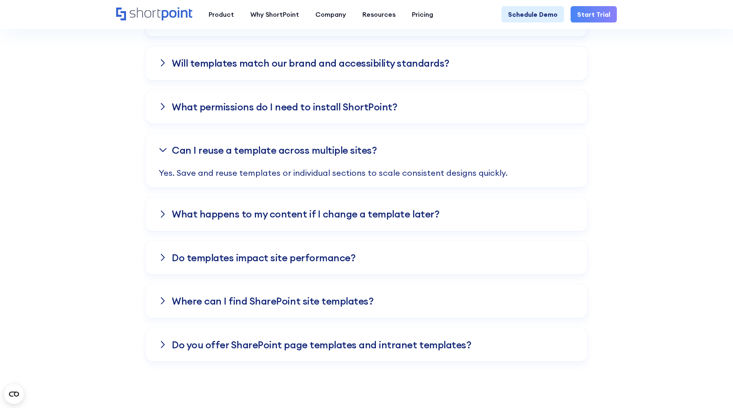
click at [362, 214] on h3 "What happens to my content if I change a template later?" at bounding box center [305, 214] width 267 height 11
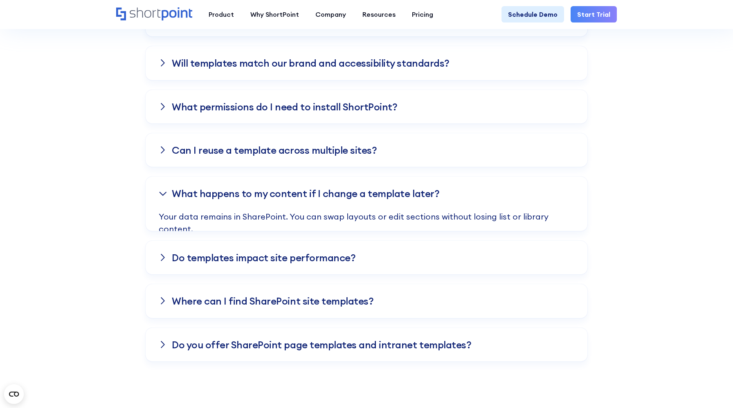
click at [333, 258] on h3 "Do templates impact site performance?" at bounding box center [264, 257] width 184 height 11
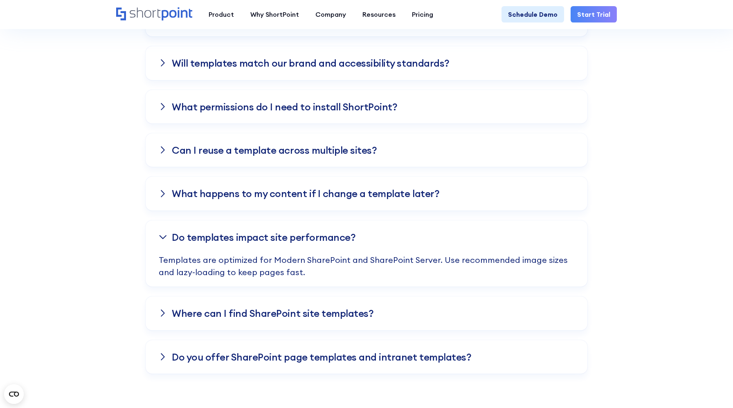
click at [330, 310] on h3 "Where can I find SharePoint site templates?" at bounding box center [273, 313] width 202 height 11
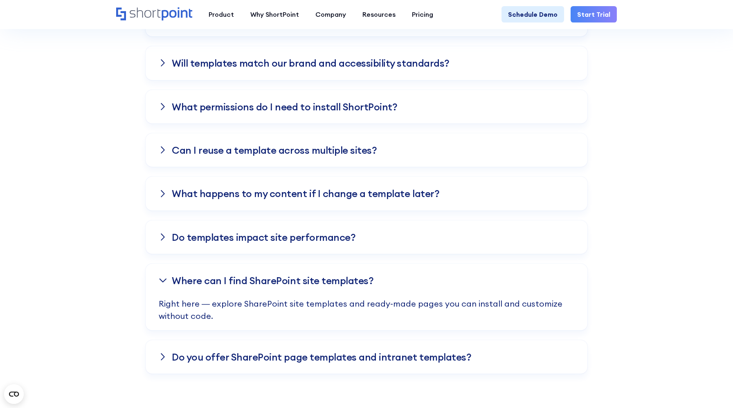
click at [317, 354] on h3 "Do you offer SharePoint page templates and intranet templates?" at bounding box center [321, 357] width 299 height 11
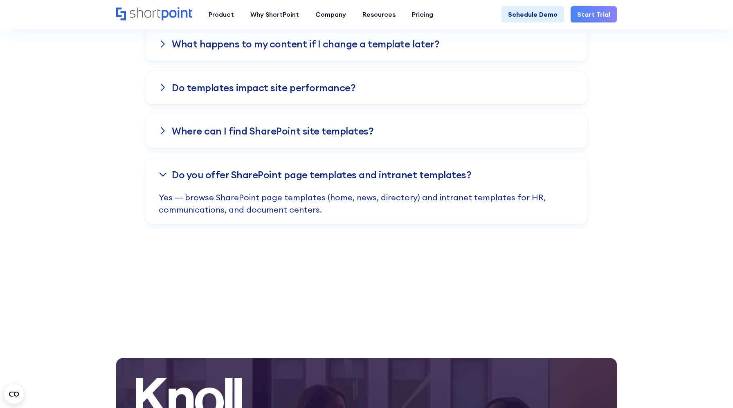
scroll to position [1252, 0]
